Goal: Find specific page/section: Find specific page/section

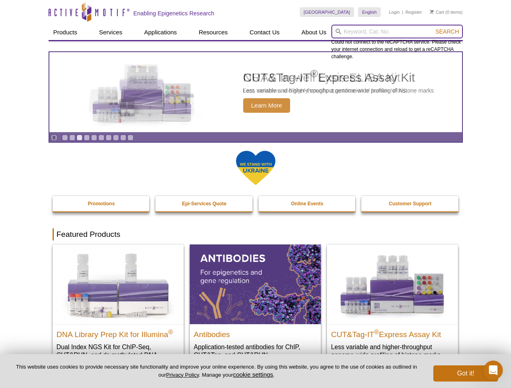
click at [397, 32] on input "search" at bounding box center [396, 32] width 131 height 14
click at [447, 32] on span "Search" at bounding box center [446, 31] width 23 height 6
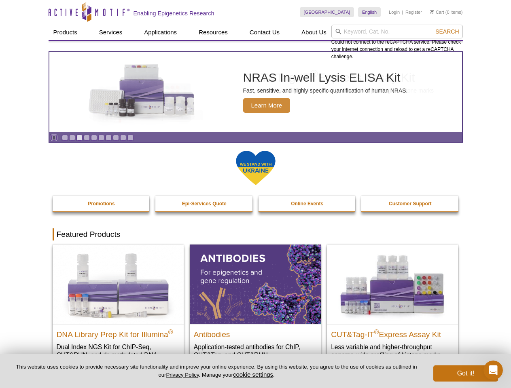
click at [54, 138] on icon "Pause" at bounding box center [53, 137] width 5 height 5
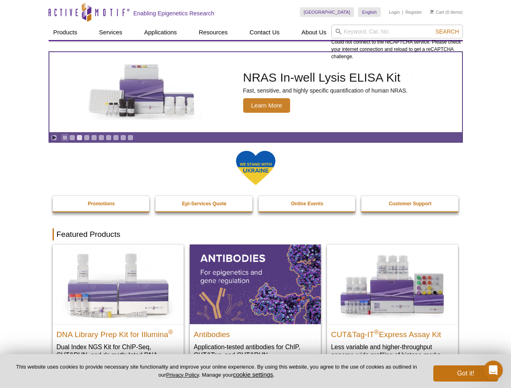
click at [65, 138] on link "Go to slide 1" at bounding box center [65, 138] width 6 height 6
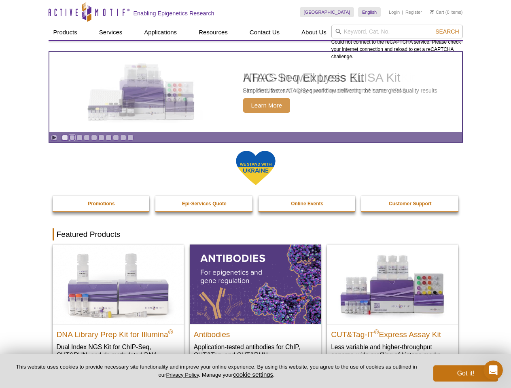
click at [72, 138] on link "Go to slide 2" at bounding box center [72, 138] width 6 height 6
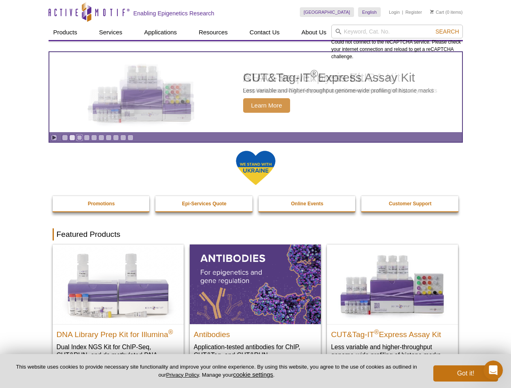
click at [79, 138] on link "Go to slide 3" at bounding box center [79, 138] width 6 height 6
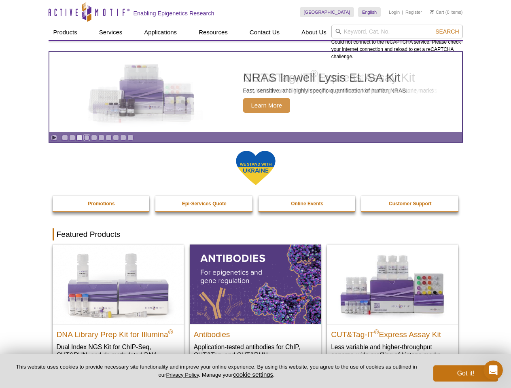
click at [87, 138] on link "Go to slide 4" at bounding box center [87, 138] width 6 height 6
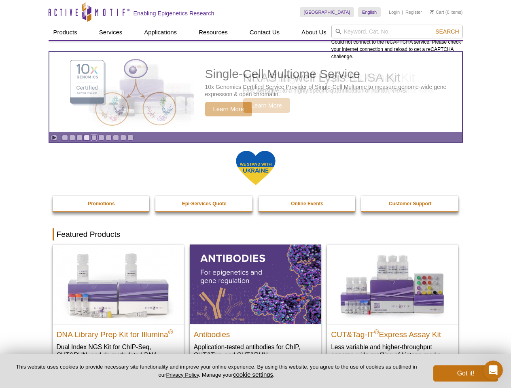
click at [94, 138] on link "Go to slide 5" at bounding box center [94, 138] width 6 height 6
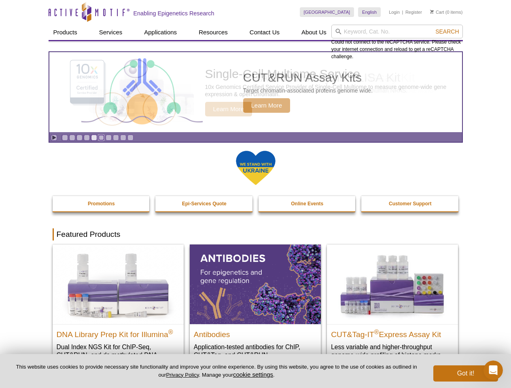
click at [101, 138] on link "Go to slide 6" at bounding box center [101, 138] width 6 height 6
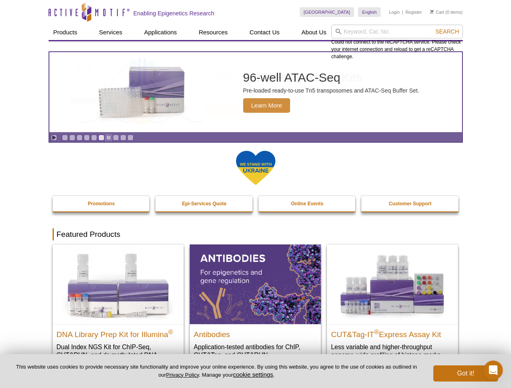
click at [108, 138] on link "Go to slide 7" at bounding box center [109, 138] width 6 height 6
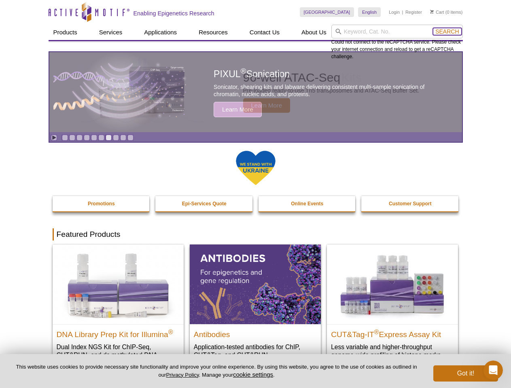
click at [447, 32] on span "Search" at bounding box center [446, 31] width 23 height 6
